Goal: Check status

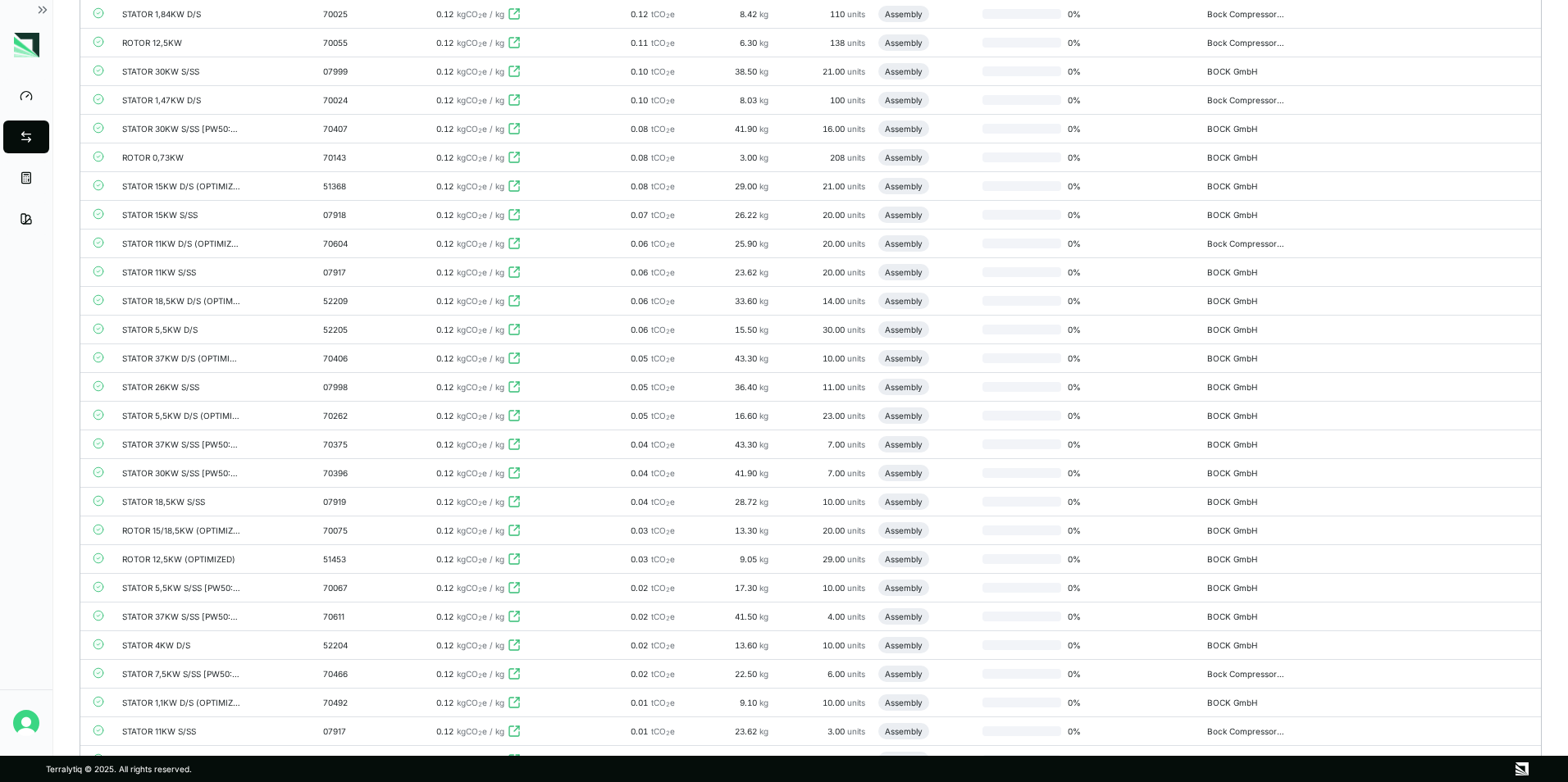
scroll to position [2459, 0]
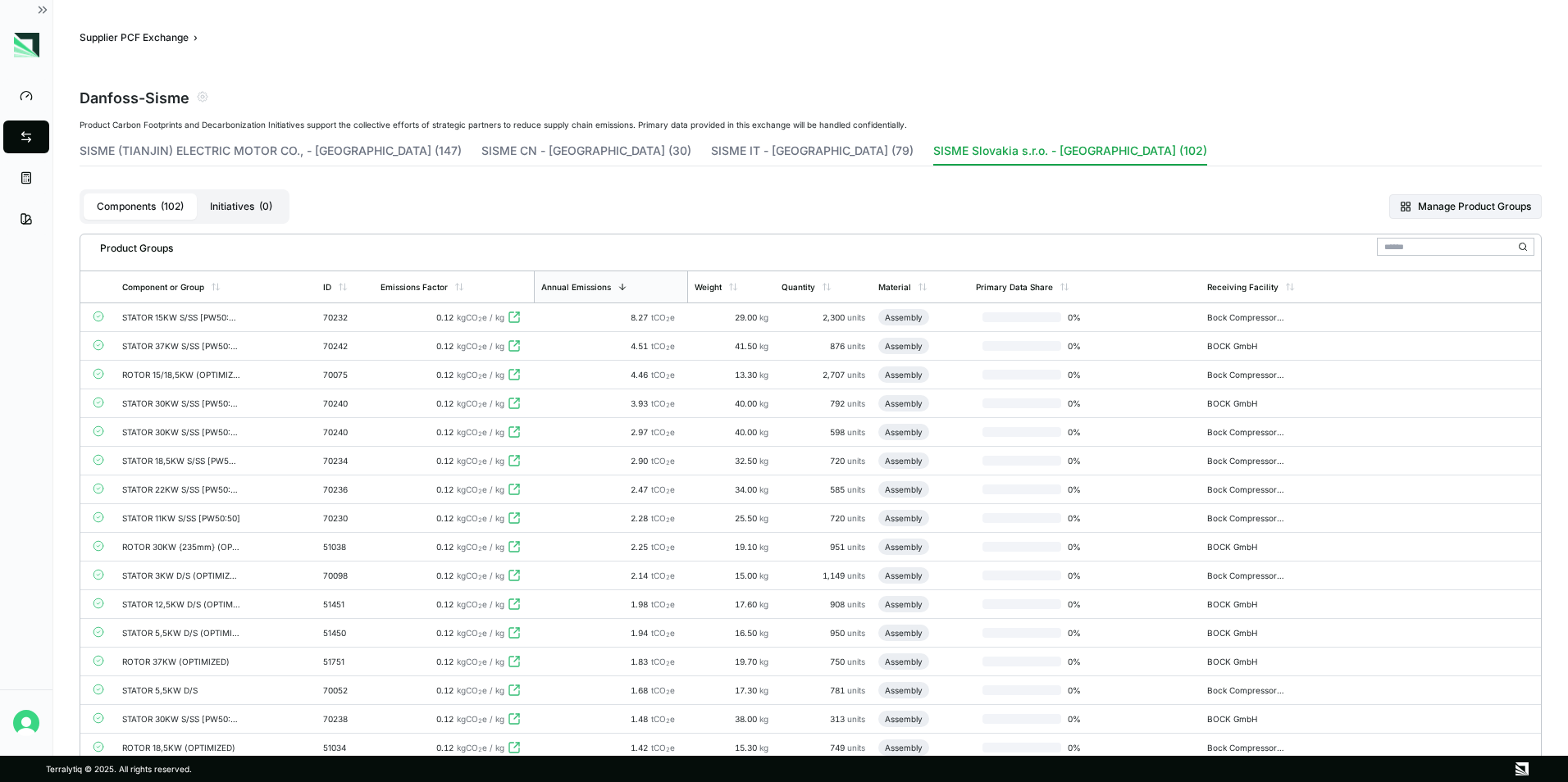
scroll to position [738, 0]
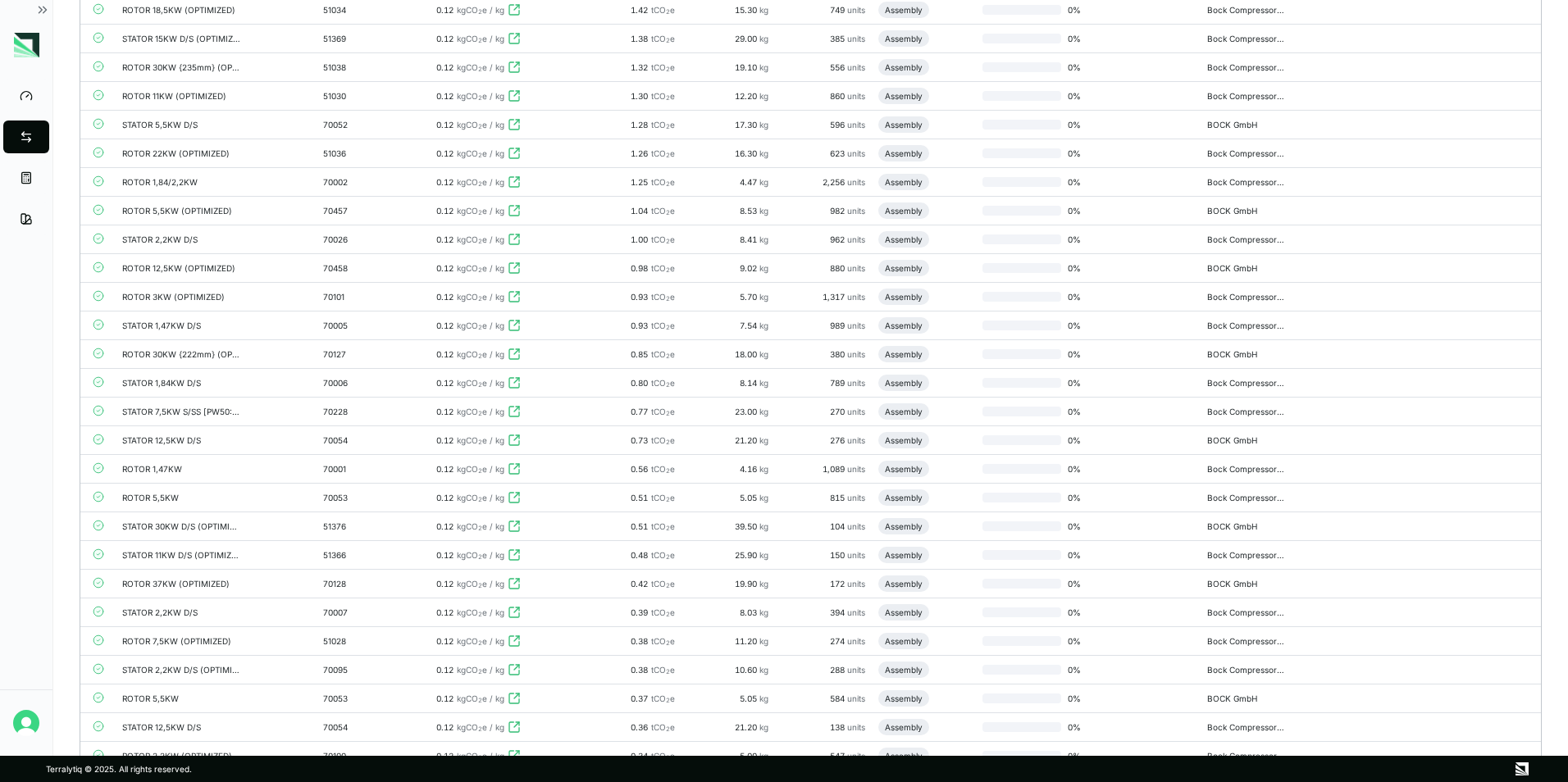
click at [1549, 584] on main "Supplier PCF Exchange › Danfoss - Sisme Product Carbon Footprints and Decarboni…" at bounding box center [810, 378] width 1514 height 755
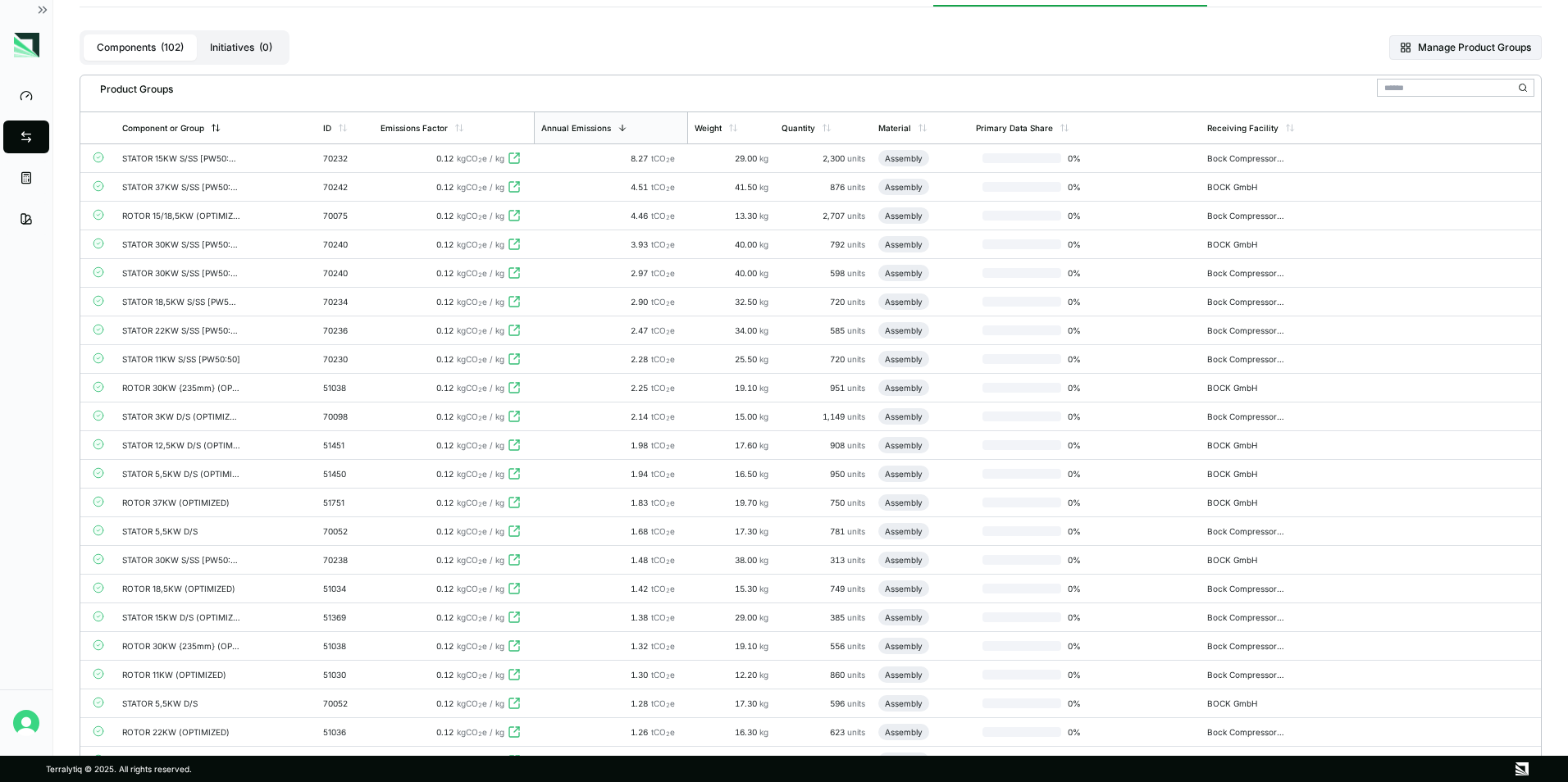
scroll to position [0, 0]
